Goal: Task Accomplishment & Management: Use online tool/utility

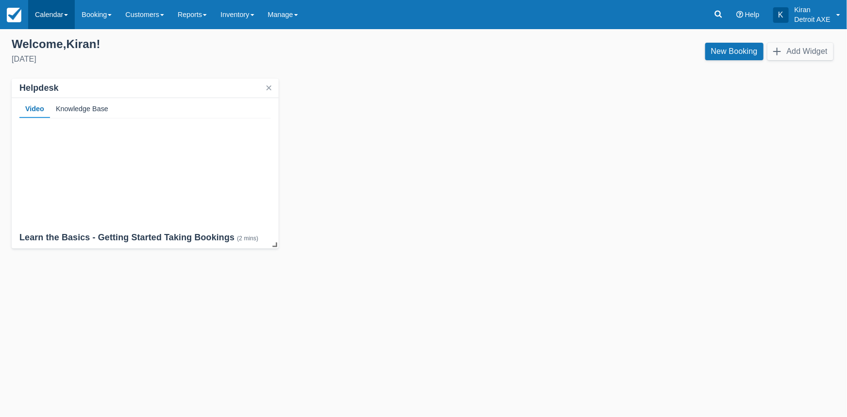
click at [66, 21] on link "Calendar" at bounding box center [51, 14] width 47 height 29
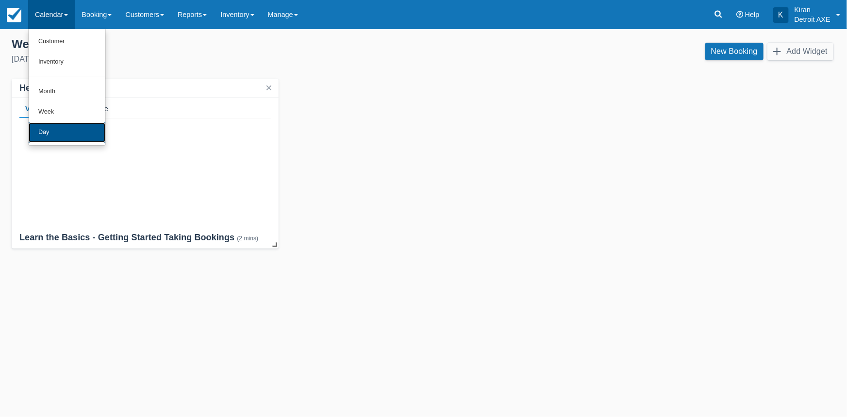
click at [63, 138] on link "Day" at bounding box center [67, 132] width 77 height 20
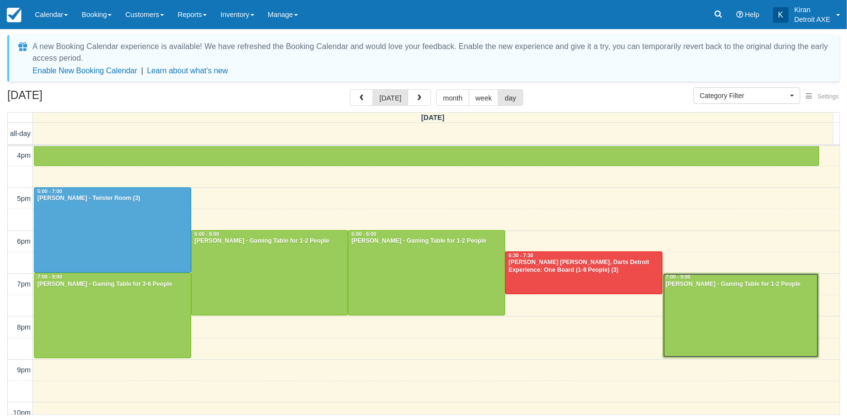
scroll to position [259, 0]
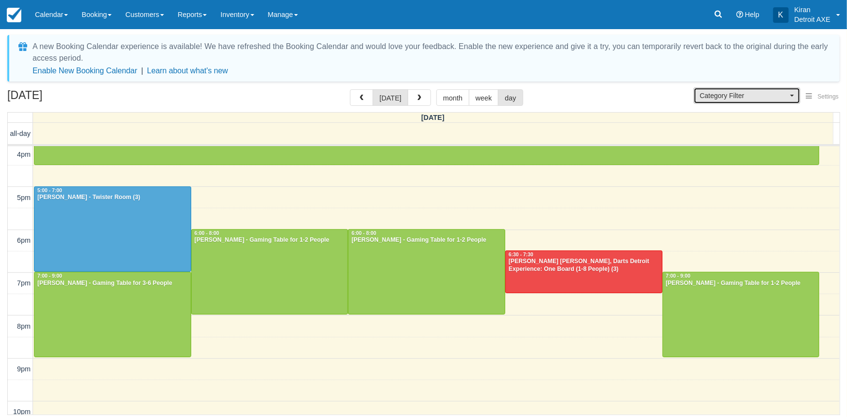
click at [750, 92] on span "Category Filter" at bounding box center [744, 96] width 88 height 10
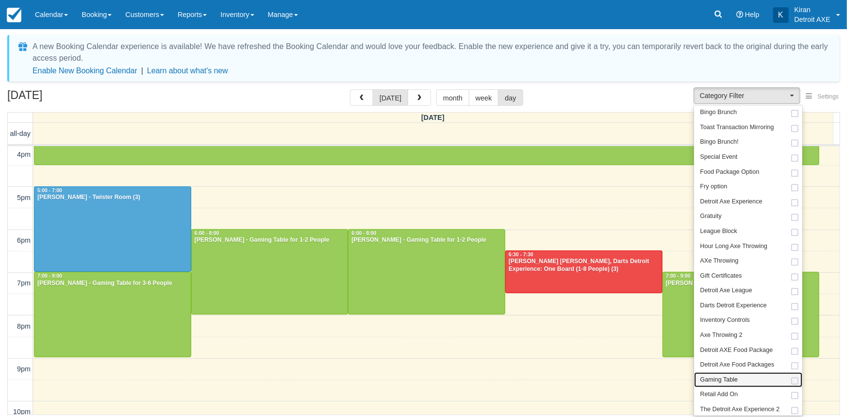
click at [734, 377] on span "Gaming Table" at bounding box center [718, 380] width 37 height 9
select select "6"
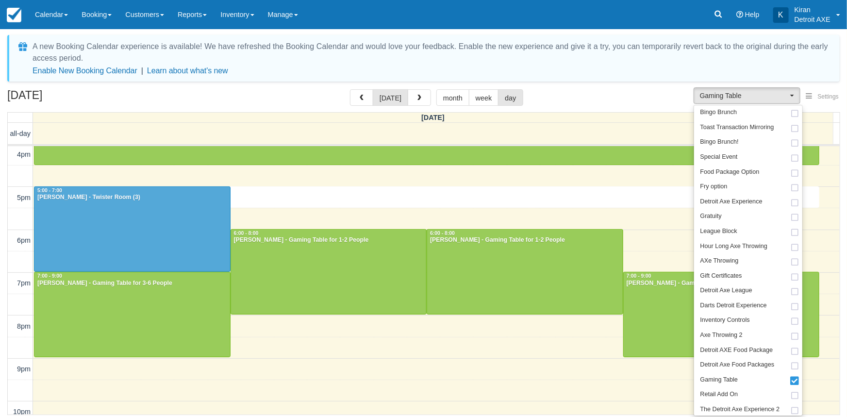
click at [629, 205] on div "10am 11am 12pm 1pm 2pm 3pm 4pm 5pm 6pm 7pm 8pm 9pm 10pm 11pm 5:00 - 5:30 10:00 …" at bounding box center [424, 176] width 832 height 578
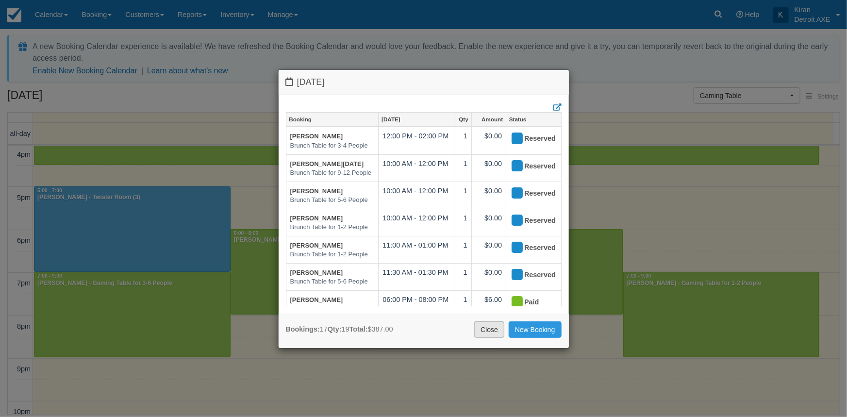
click at [485, 333] on link "Close" at bounding box center [489, 329] width 30 height 16
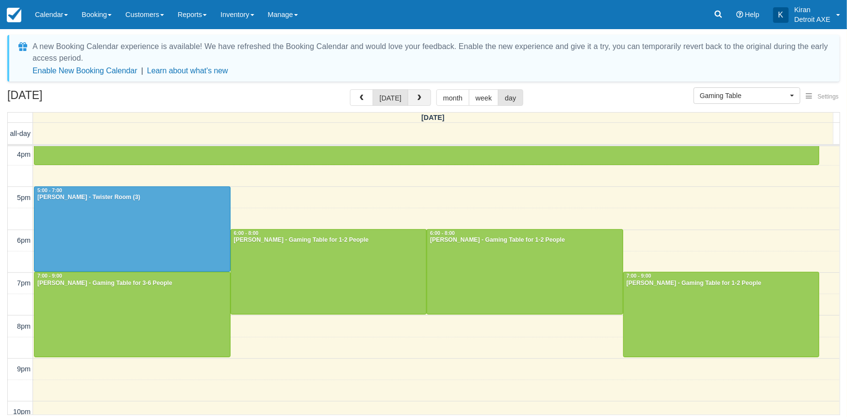
click at [416, 98] on span "button" at bounding box center [419, 98] width 7 height 7
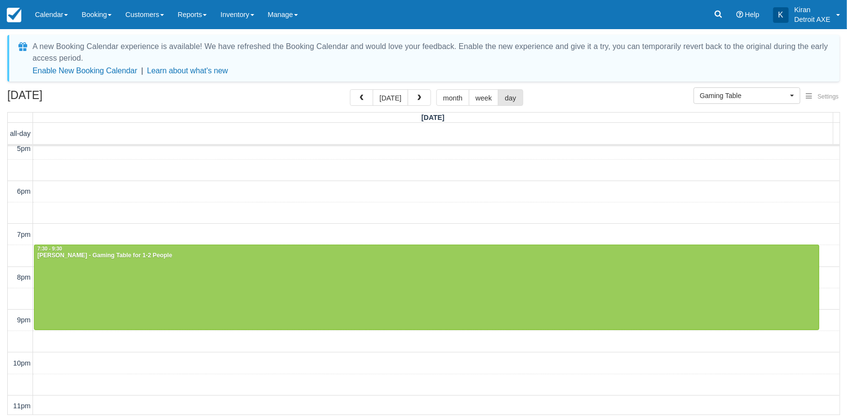
scroll to position [223, 0]
